Goal: Task Accomplishment & Management: Contribute content

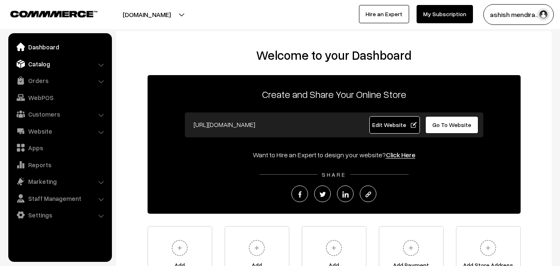
click at [47, 62] on link "Catalog" at bounding box center [59, 63] width 99 height 15
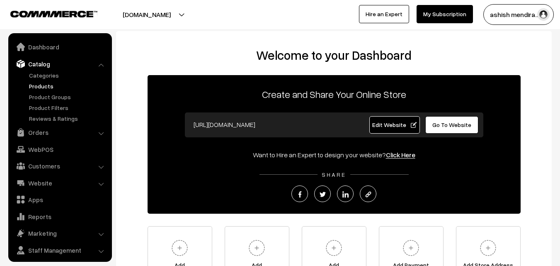
click at [43, 83] on link "Products" at bounding box center [68, 86] width 82 height 9
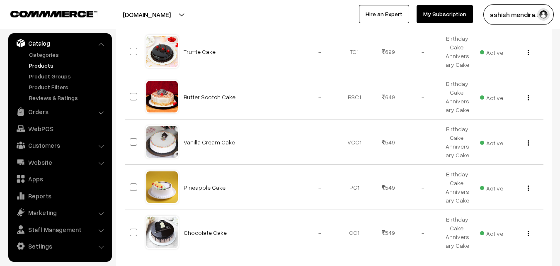
scroll to position [404, 0]
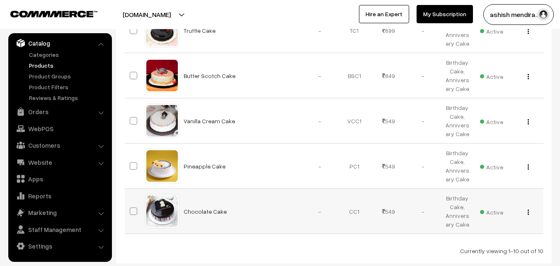
click at [528, 214] on img "button" at bounding box center [528, 211] width 1 height 5
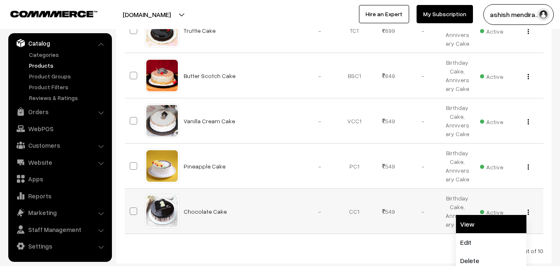
click at [481, 227] on link "View" at bounding box center [491, 224] width 70 height 18
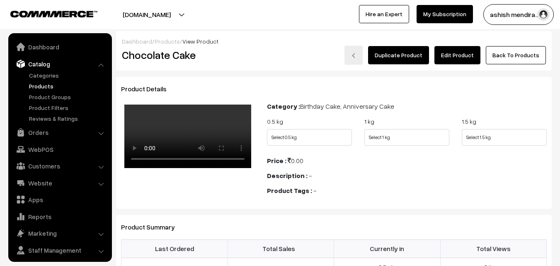
scroll to position [21, 0]
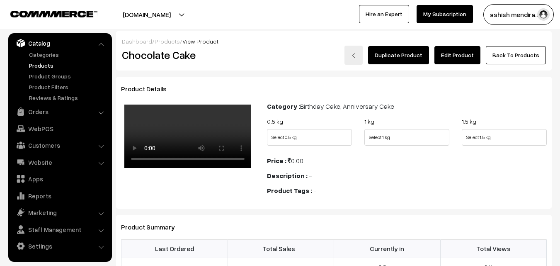
click at [540, 75] on div "Dashboard / Products / View Product Chocolate Cake Duplicate Product Edit Produ…" at bounding box center [334, 210] width 436 height 358
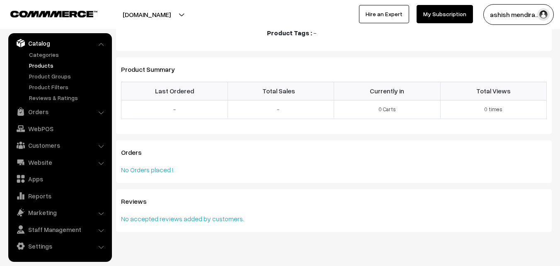
scroll to position [0, 0]
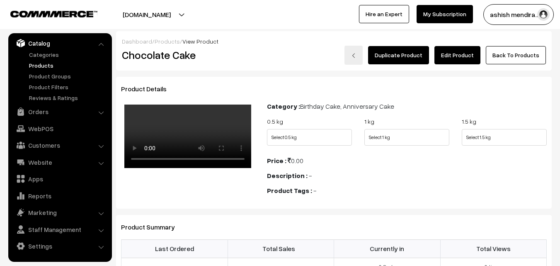
click at [462, 57] on link "Edit Product" at bounding box center [458, 55] width 46 height 18
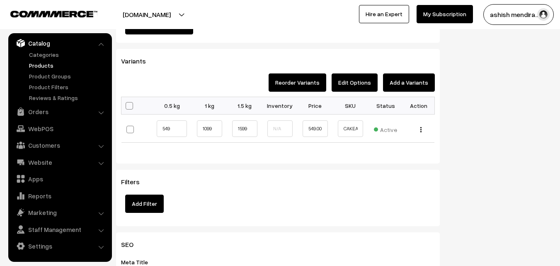
scroll to position [867, 0]
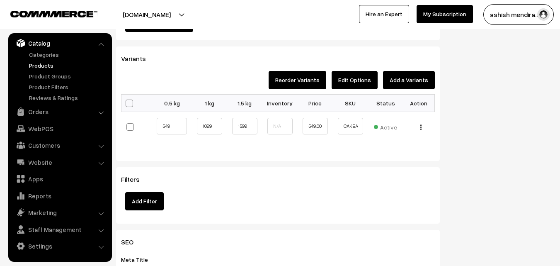
click at [413, 84] on button "Add a Variants" at bounding box center [409, 80] width 52 height 18
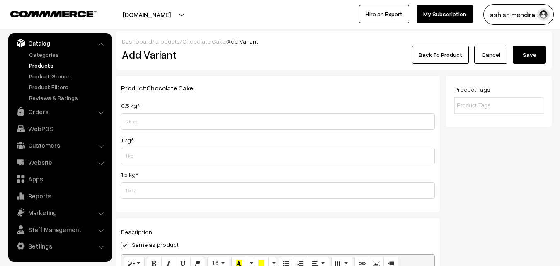
click at [45, 63] on link "Products" at bounding box center [68, 65] width 82 height 9
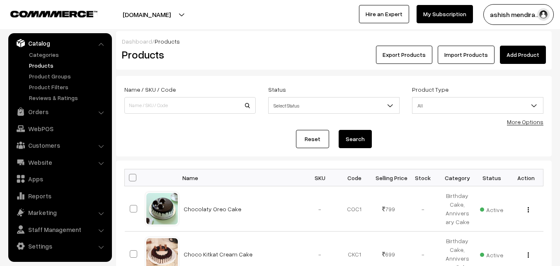
click at [518, 60] on link "Add Product" at bounding box center [523, 55] width 46 height 18
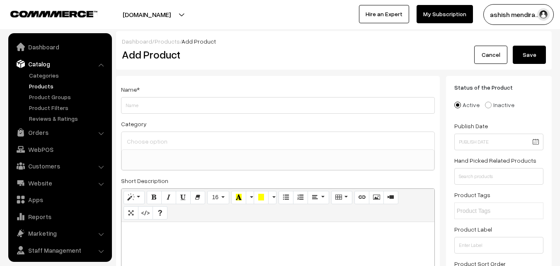
select select
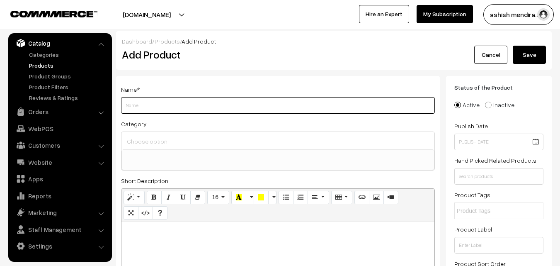
click at [202, 105] on input "Weight" at bounding box center [278, 105] width 314 height 17
type input "Pink Rose Cake"
click at [138, 137] on input at bounding box center [278, 141] width 306 height 12
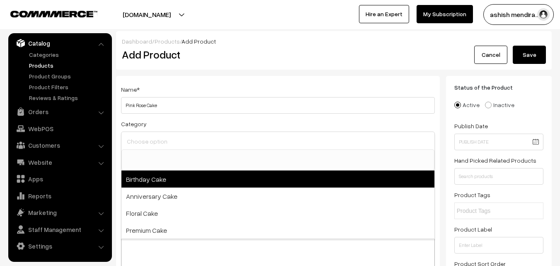
click at [144, 183] on span "Birthday Cake" at bounding box center [277, 178] width 313 height 17
select select "1"
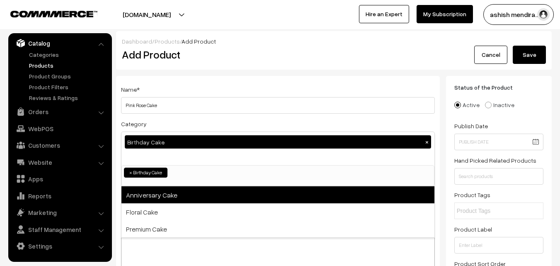
click at [151, 194] on span "Anniversary Cake" at bounding box center [277, 194] width 313 height 17
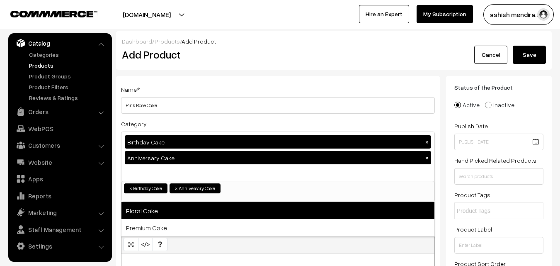
click at [148, 212] on span "Floral Cake" at bounding box center [277, 210] width 313 height 17
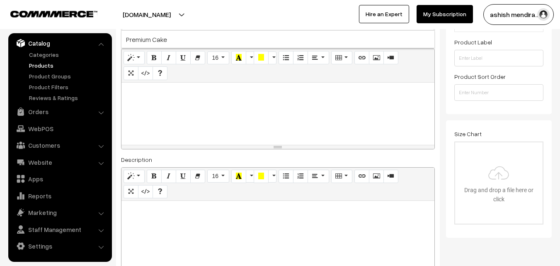
scroll to position [184, 0]
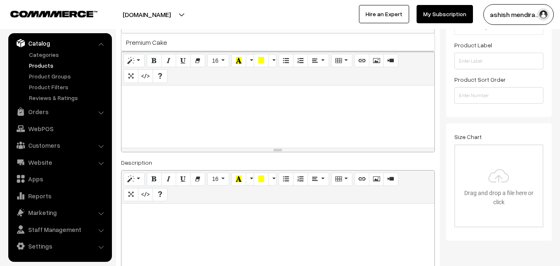
click at [150, 107] on div at bounding box center [277, 116] width 313 height 62
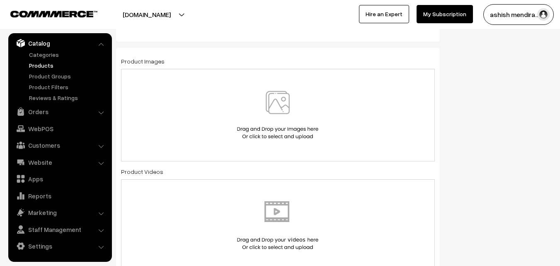
scroll to position [459, 0]
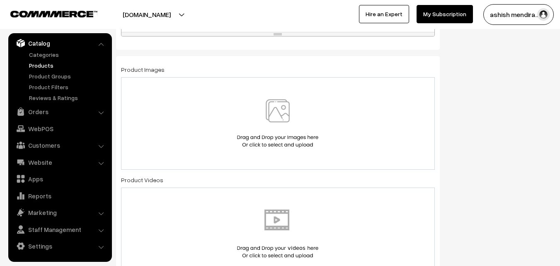
click at [289, 120] on img at bounding box center [277, 123] width 85 height 49
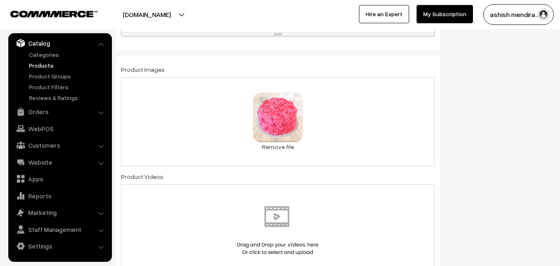
click at [504, 72] on div "Status of the Product Active Inactive Product Type -- Select -- -- Select -- Pu…" at bounding box center [502, 223] width 112 height 1215
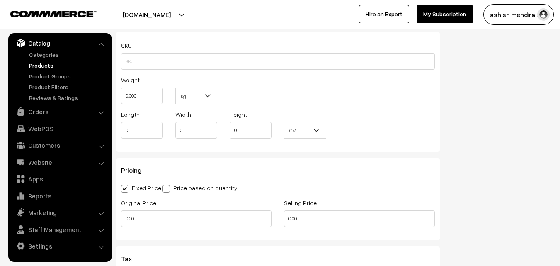
scroll to position [725, 0]
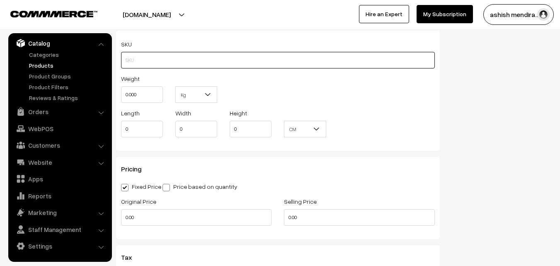
click at [219, 63] on input "text" at bounding box center [278, 60] width 314 height 17
type input "CAKEAPP0012"
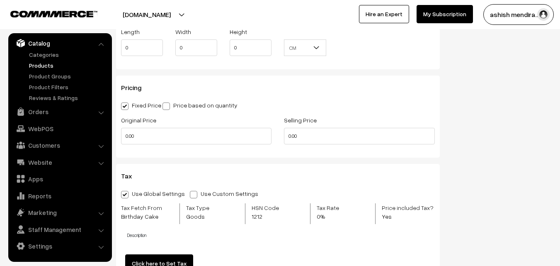
scroll to position [808, 0]
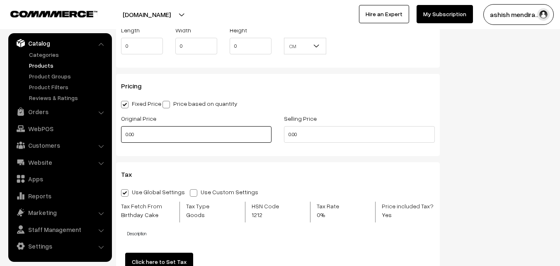
click at [148, 137] on input "0.00" at bounding box center [196, 134] width 151 height 17
type input "0"
type input "899"
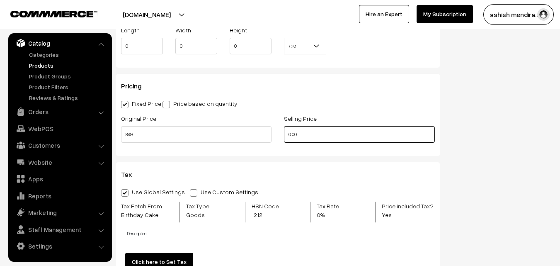
click at [302, 134] on input "0.00" at bounding box center [359, 134] width 151 height 17
type input "0"
type input "799"
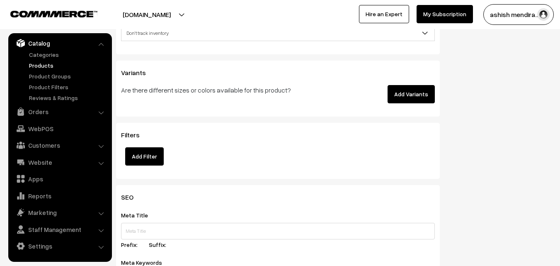
scroll to position [1106, 0]
click at [407, 94] on button "Add Variants" at bounding box center [411, 94] width 47 height 18
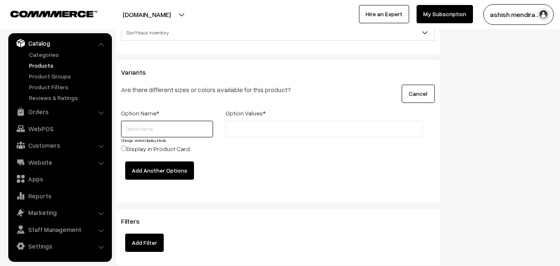
click at [141, 128] on input "text" at bounding box center [167, 129] width 92 height 17
type input "0.5 KG"
click at [124, 148] on input "Display in Product Card" at bounding box center [123, 148] width 5 height 5
radio input "true"
click at [151, 129] on input "0.5 KG" at bounding box center [167, 129] width 92 height 17
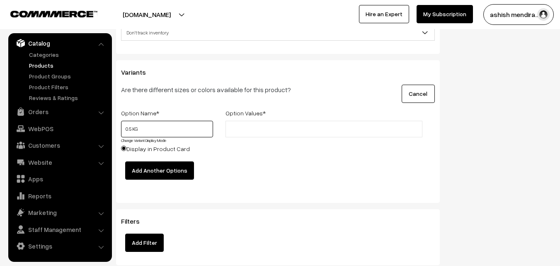
type input "0.5 KG"
click at [148, 166] on button "Add Another Options" at bounding box center [159, 170] width 69 height 18
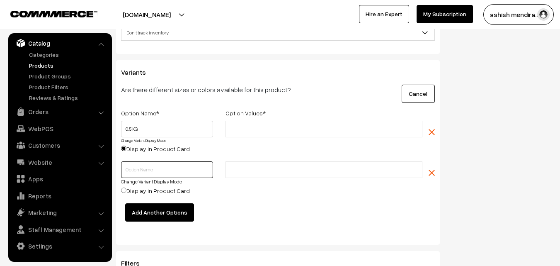
click at [176, 166] on input "text" at bounding box center [167, 169] width 92 height 17
type input "1 KG"
click at [170, 208] on button "Add Another Options" at bounding box center [159, 212] width 69 height 18
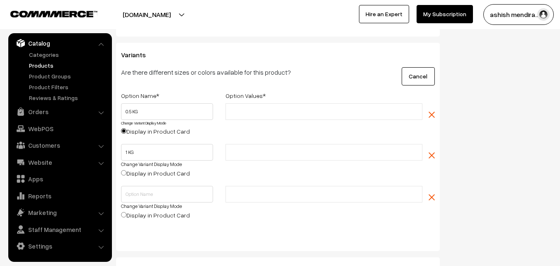
scroll to position [1123, 0]
click at [261, 112] on input "text" at bounding box center [264, 112] width 73 height 9
type input "799"
click at [261, 150] on input "text" at bounding box center [264, 153] width 73 height 9
type input "1599"
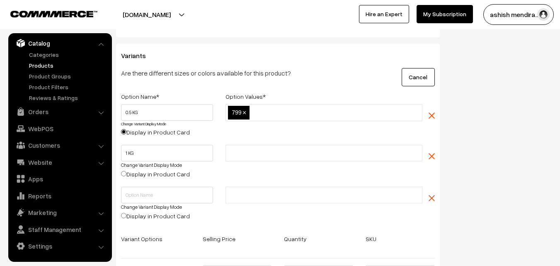
click at [200, 167] on div "Change Variant Display Mode" at bounding box center [167, 164] width 92 height 7
click at [236, 199] on input "text" at bounding box center [264, 195] width 73 height 9
type input "2599"
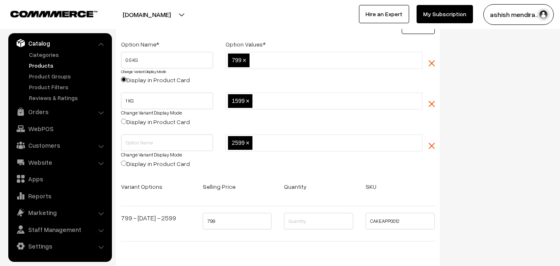
scroll to position [1189, 0]
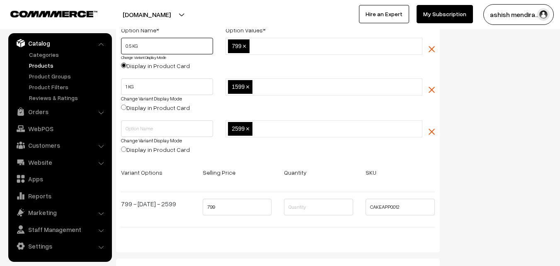
click at [146, 46] on input "0.5 KG" at bounding box center [167, 46] width 92 height 17
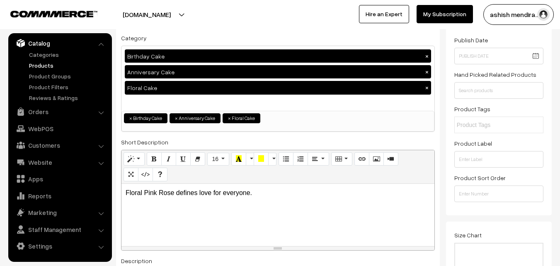
scroll to position [0, 0]
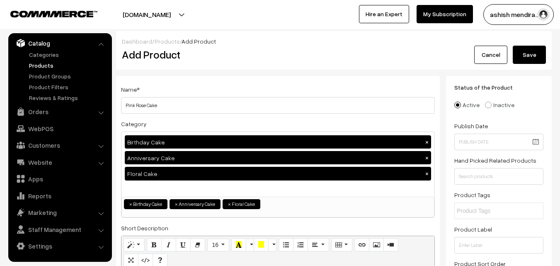
type input "0.5 KG"
click at [526, 53] on button "Save" at bounding box center [529, 55] width 33 height 18
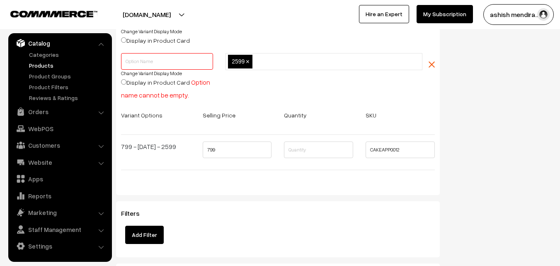
scroll to position [1268, 0]
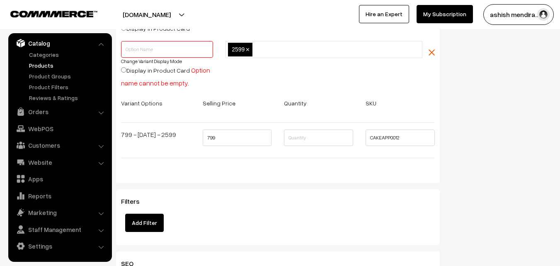
click at [316, 61] on div "2599 2599 ×" at bounding box center [323, 67] width 209 height 52
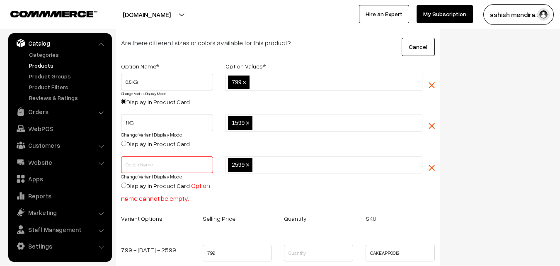
scroll to position [1152, 0]
click at [134, 169] on input "text" at bounding box center [167, 165] width 92 height 17
type input "2 KG"
click at [144, 218] on label "Variant Options" at bounding box center [141, 219] width 41 height 9
click at [143, 219] on label "Variant Options" at bounding box center [141, 219] width 41 height 9
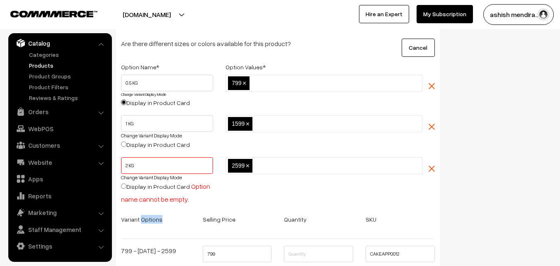
click at [143, 219] on label "Variant Options" at bounding box center [141, 219] width 41 height 9
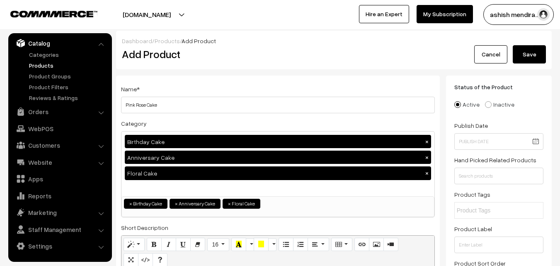
scroll to position [0, 0]
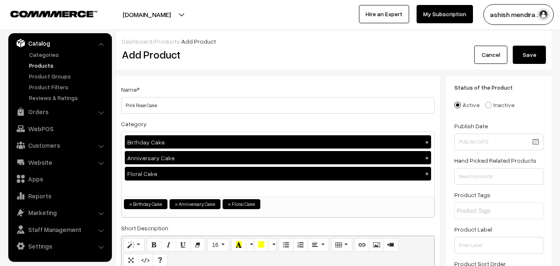
click at [522, 57] on button "Save" at bounding box center [529, 55] width 33 height 18
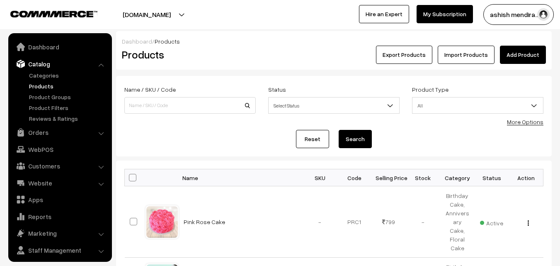
scroll to position [21, 0]
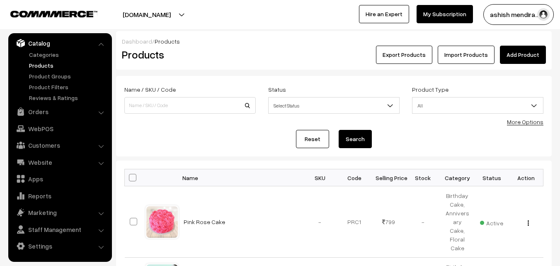
click at [520, 54] on link "Add Product" at bounding box center [523, 55] width 46 height 18
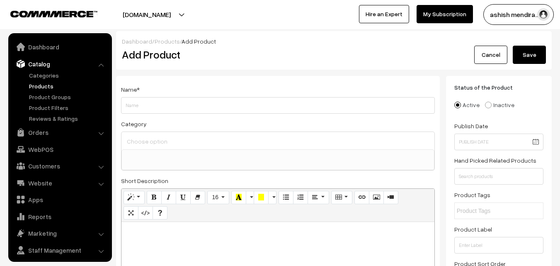
select select
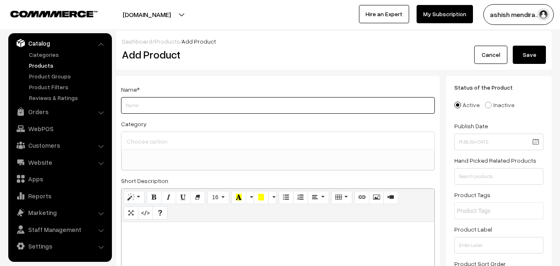
paste input "Adorable Rose Cake"
type input "Adorable Rose Cake"
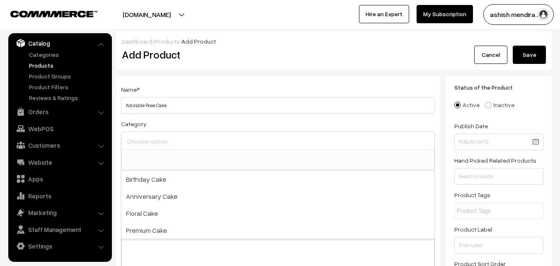
click at [176, 141] on input at bounding box center [278, 141] width 306 height 12
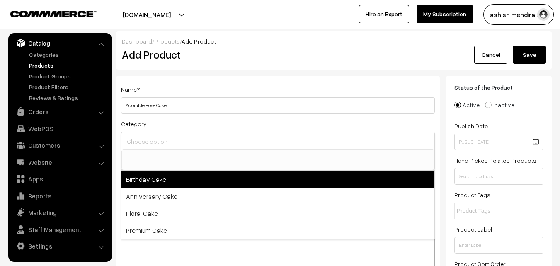
click at [159, 176] on span "Birthday Cake" at bounding box center [277, 178] width 313 height 17
select select "1"
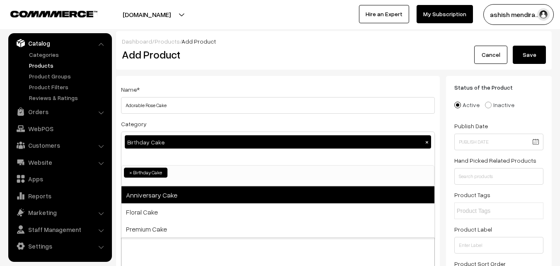
click at [156, 194] on span "Anniversary Cake" at bounding box center [277, 194] width 313 height 17
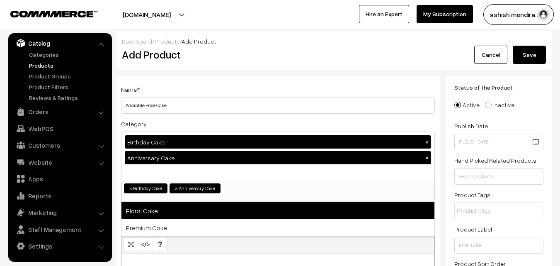
click at [150, 207] on span "Floral Cake" at bounding box center [277, 210] width 313 height 17
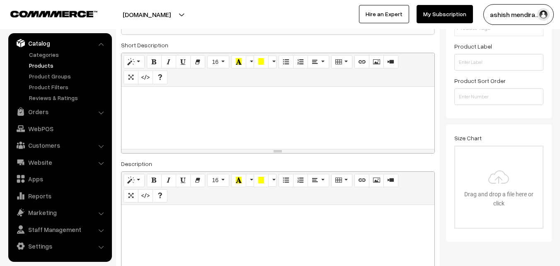
scroll to position [182, 0]
click at [160, 92] on p at bounding box center [278, 96] width 305 height 10
paste div
click at [541, 44] on div "Product Label" at bounding box center [498, 55] width 89 height 29
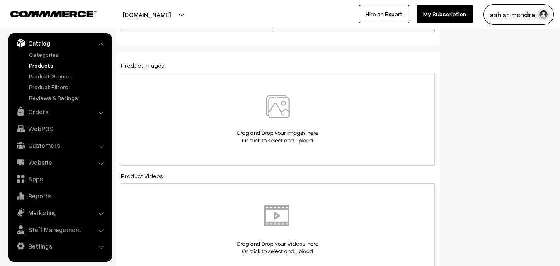
scroll to position [464, 0]
click at [283, 112] on img at bounding box center [277, 118] width 85 height 49
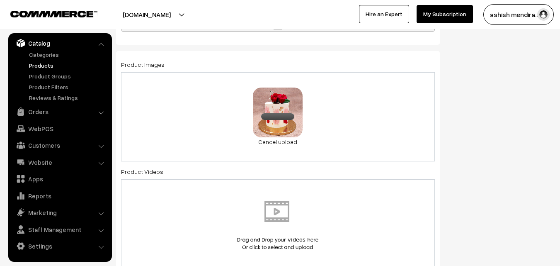
click at [519, 86] on div "Status of the Product Active Inactive Product Type -- Select -- -- Select -- Pu…" at bounding box center [502, 218] width 112 height 1215
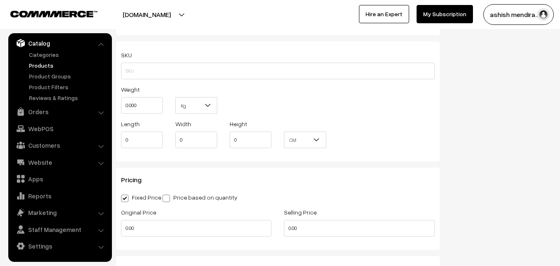
scroll to position [713, 0]
click at [186, 75] on input "text" at bounding box center [278, 71] width 314 height 17
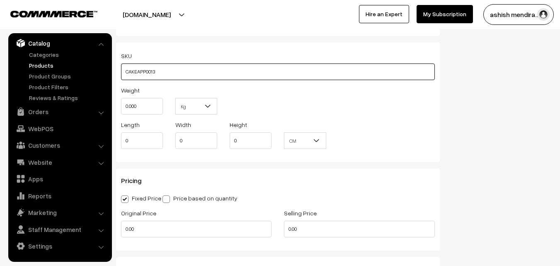
type input "CAKEAPP0013"
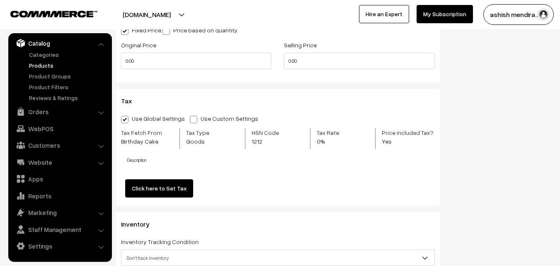
scroll to position [796, 0]
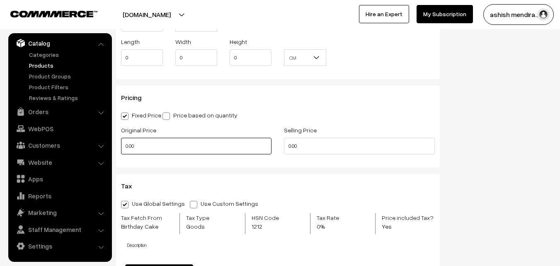
click at [152, 140] on input "0.00" at bounding box center [196, 146] width 151 height 17
type input "0"
type input "1399"
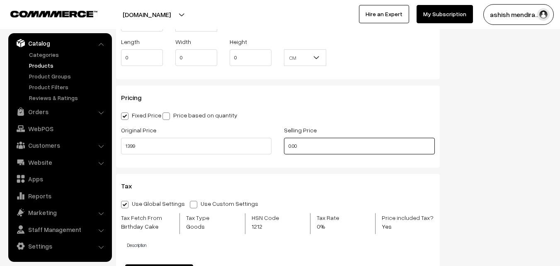
click at [298, 145] on input "0.00" at bounding box center [359, 146] width 151 height 17
type input "0"
type input "1299"
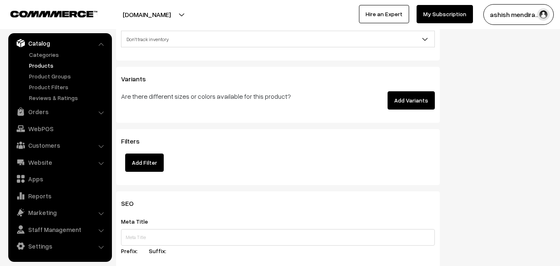
scroll to position [1111, 0]
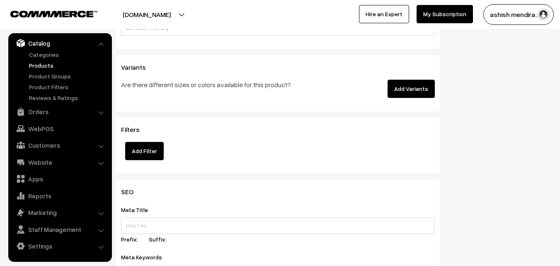
click at [413, 89] on button "Add Variants" at bounding box center [411, 89] width 47 height 18
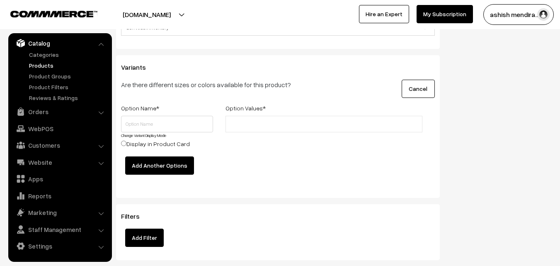
click at [135, 109] on label "Option Name *" at bounding box center [140, 108] width 38 height 9
click at [257, 109] on label "Option Values *" at bounding box center [246, 108] width 40 height 9
click at [143, 119] on input "text" at bounding box center [167, 124] width 92 height 17
type input "1"
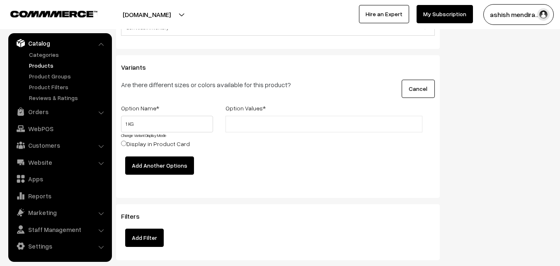
click at [238, 124] on input "text" at bounding box center [264, 124] width 73 height 9
click at [171, 123] on input "1 KG" at bounding box center [167, 124] width 92 height 17
type input "1 KG 1299"
click at [124, 145] on input "Display in Product Card" at bounding box center [123, 143] width 5 height 5
radio input "true"
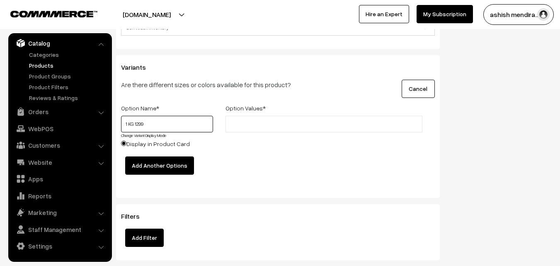
click at [164, 129] on input "1 KG 1299" at bounding box center [167, 124] width 92 height 17
type input "1 KG"
click at [247, 124] on input "text" at bounding box center [264, 124] width 73 height 9
type input "1299"
click at [417, 86] on button "Cancel" at bounding box center [418, 89] width 33 height 18
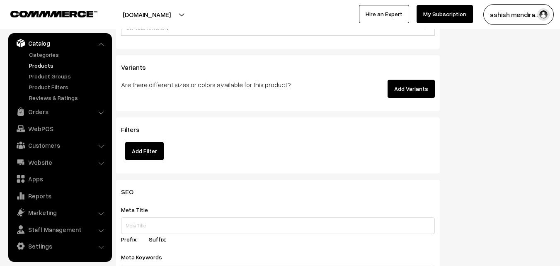
click at [420, 82] on button "Add Variants" at bounding box center [411, 89] width 47 height 18
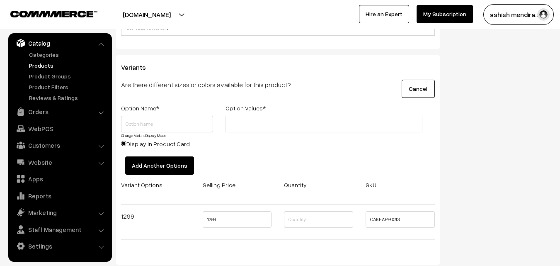
click at [420, 82] on button "Cancel" at bounding box center [418, 89] width 33 height 18
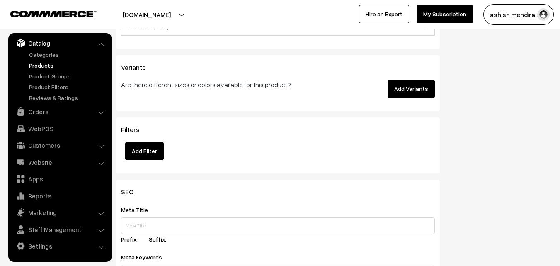
click at [420, 82] on button "Add Variants" at bounding box center [411, 89] width 47 height 18
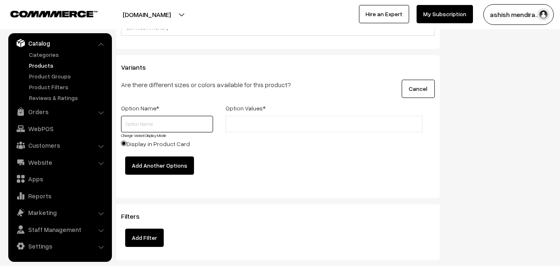
click at [153, 121] on input "text" at bounding box center [167, 124] width 92 height 17
type input "1 KG"
click at [248, 123] on input "text" at bounding box center [264, 124] width 73 height 9
type input "1299"
click at [169, 125] on input "1 KG" at bounding box center [167, 124] width 92 height 17
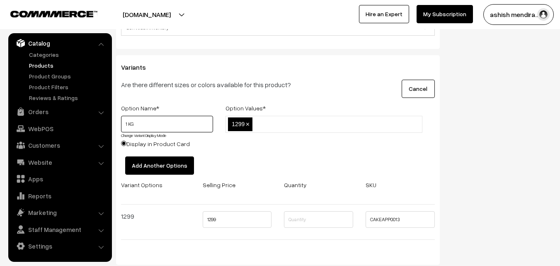
drag, startPoint x: 169, startPoint y: 125, endPoint x: 159, endPoint y: 123, distance: 9.7
click at [159, 123] on input "1 KG" at bounding box center [167, 124] width 92 height 17
click at [158, 168] on button "Add Another Options" at bounding box center [159, 165] width 69 height 18
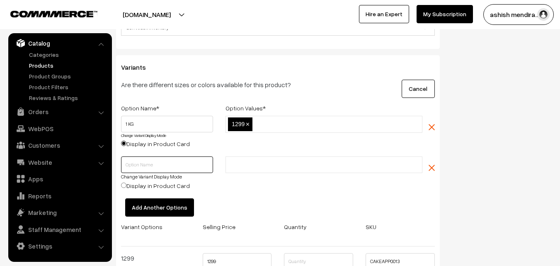
click at [145, 159] on input "text" at bounding box center [167, 164] width 92 height 17
type input "2 KG"
click at [248, 164] on input "text" at bounding box center [264, 164] width 73 height 9
type input "2299"
click at [165, 200] on button "Add Another Options" at bounding box center [159, 207] width 69 height 18
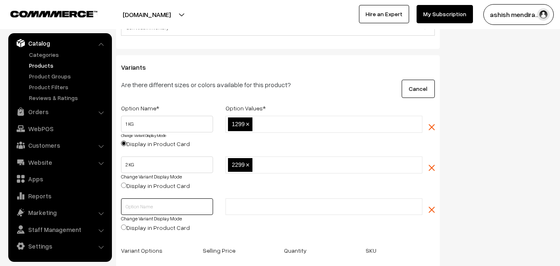
click at [149, 206] on input "text" at bounding box center [167, 206] width 92 height 17
type input "3 KG"
click at [252, 205] on input "text" at bounding box center [264, 206] width 73 height 9
type input "3599"
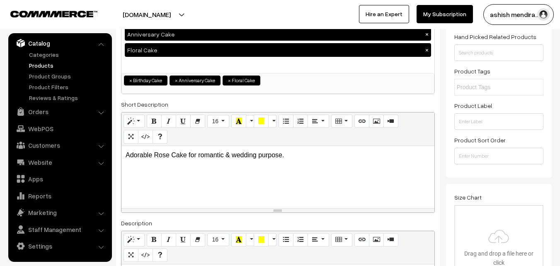
scroll to position [0, 0]
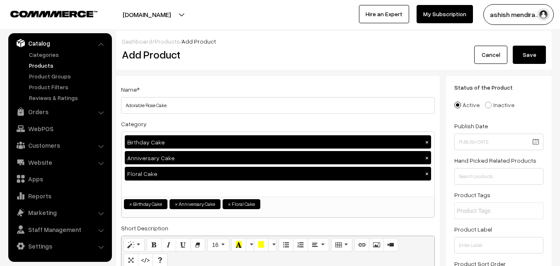
click at [527, 53] on button "Save" at bounding box center [529, 55] width 33 height 18
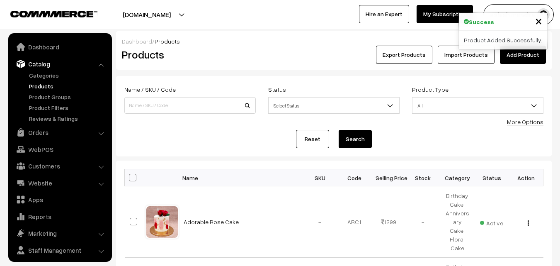
scroll to position [21, 0]
